Goal: Navigation & Orientation: Find specific page/section

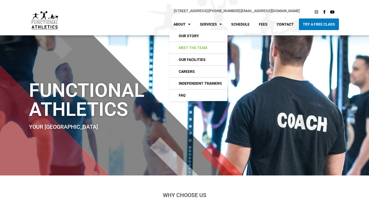
click at [189, 49] on link "Meet The Team" at bounding box center [199, 48] width 58 height 12
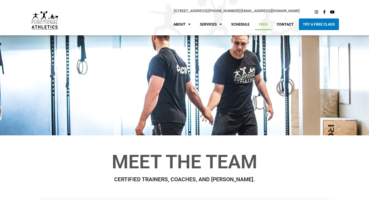
click at [266, 24] on link "Fees" at bounding box center [263, 24] width 17 height 12
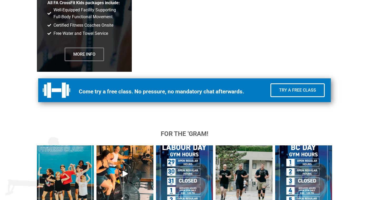
scroll to position [1299, 0]
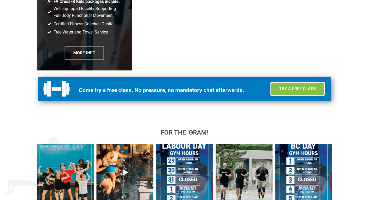
click at [303, 88] on span "Try a Free Class" at bounding box center [297, 89] width 37 height 4
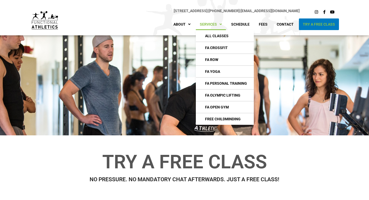
click at [221, 27] on link "Services" at bounding box center [211, 24] width 30 height 12
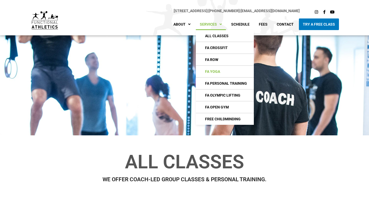
click at [217, 70] on link "FA Yoga" at bounding box center [225, 72] width 58 height 12
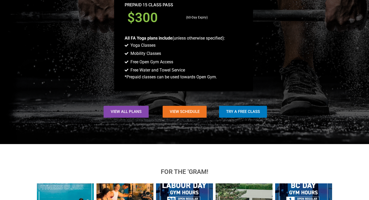
scroll to position [433, 0]
